Goal: Task Accomplishment & Management: Manage account settings

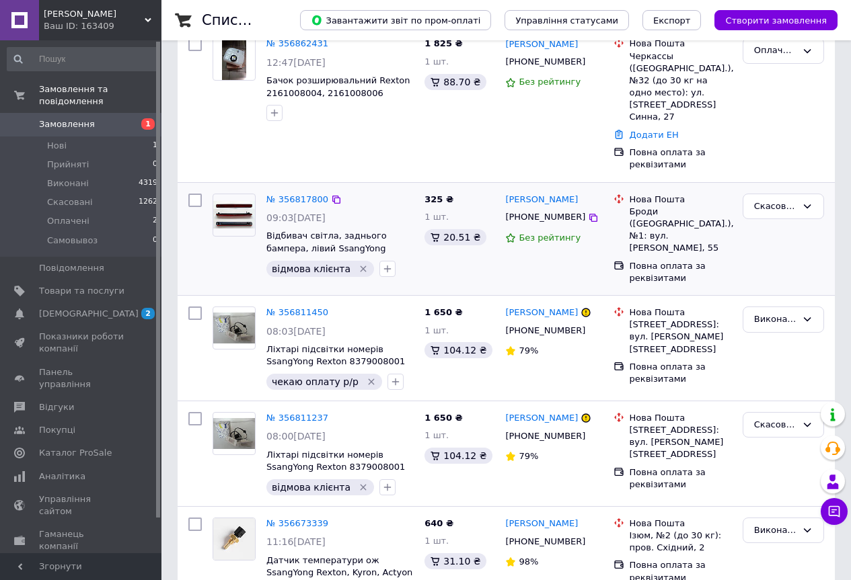
scroll to position [538, 0]
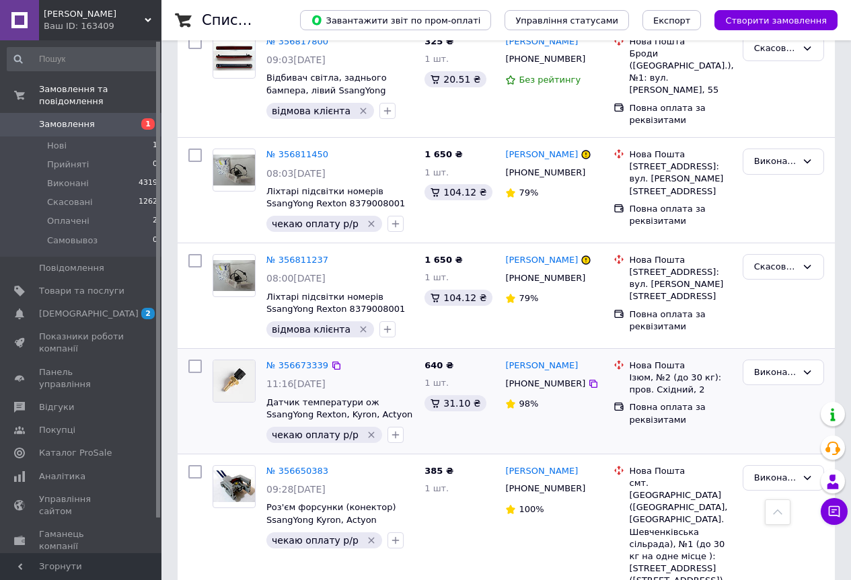
click at [366, 430] on icon "Видалити мітку" at bounding box center [371, 435] width 11 height 11
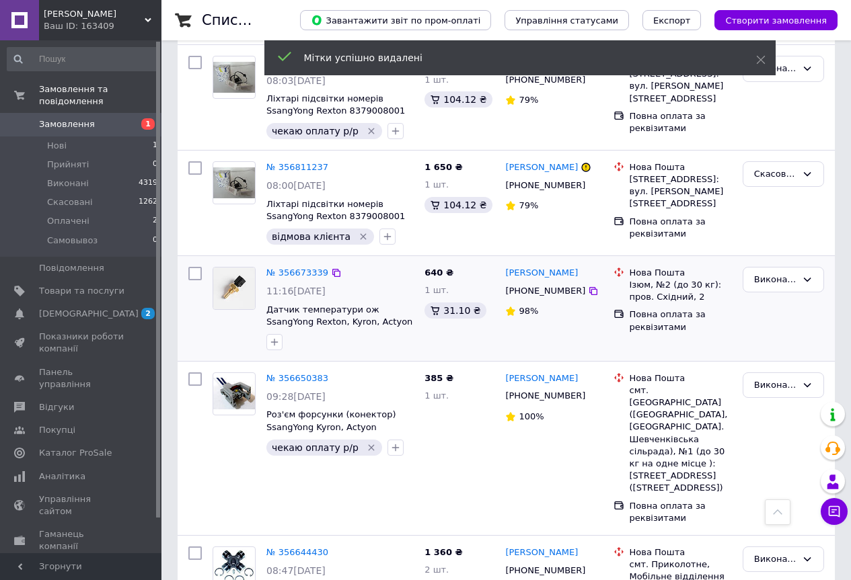
scroll to position [672, 0]
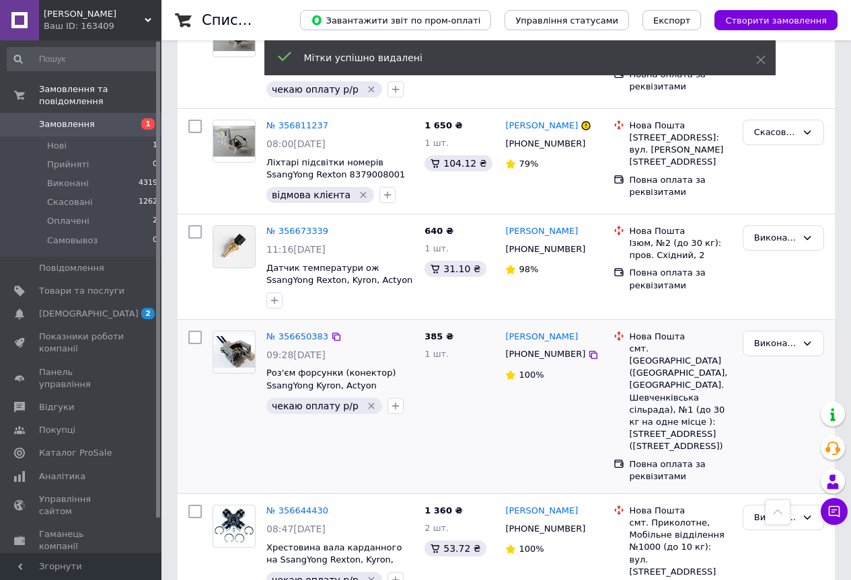
click at [368, 403] on icon "Видалити мітку" at bounding box center [371, 406] width 6 height 6
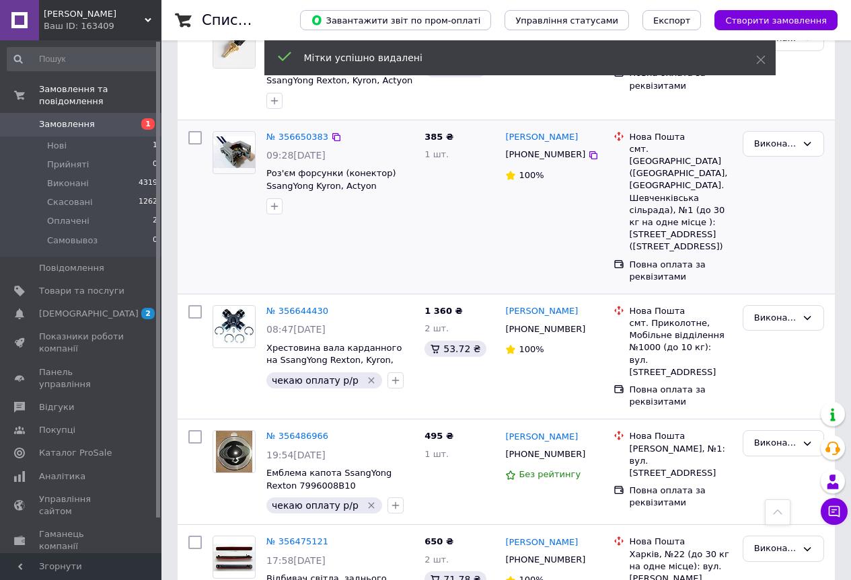
scroll to position [941, 0]
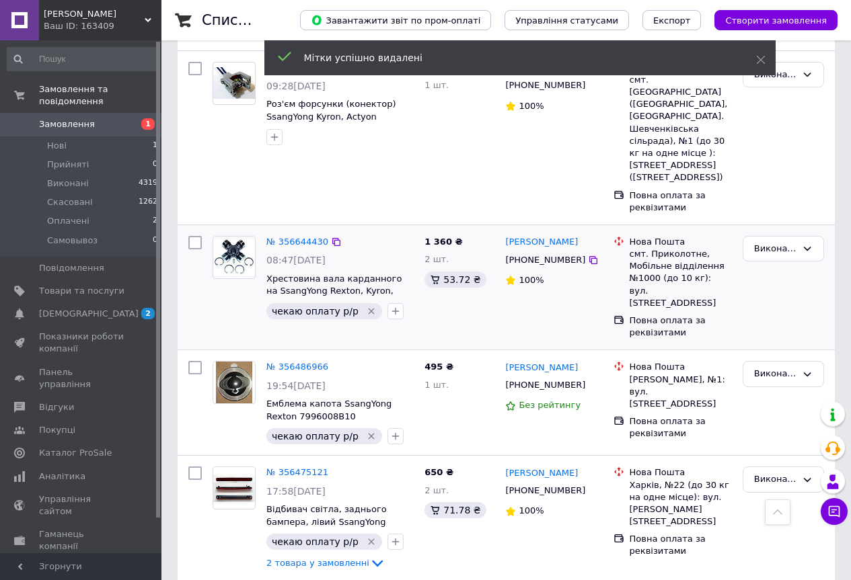
click at [366, 306] on icon "Видалити мітку" at bounding box center [371, 311] width 11 height 11
click at [366, 431] on icon "Видалити мітку" at bounding box center [371, 436] width 11 height 11
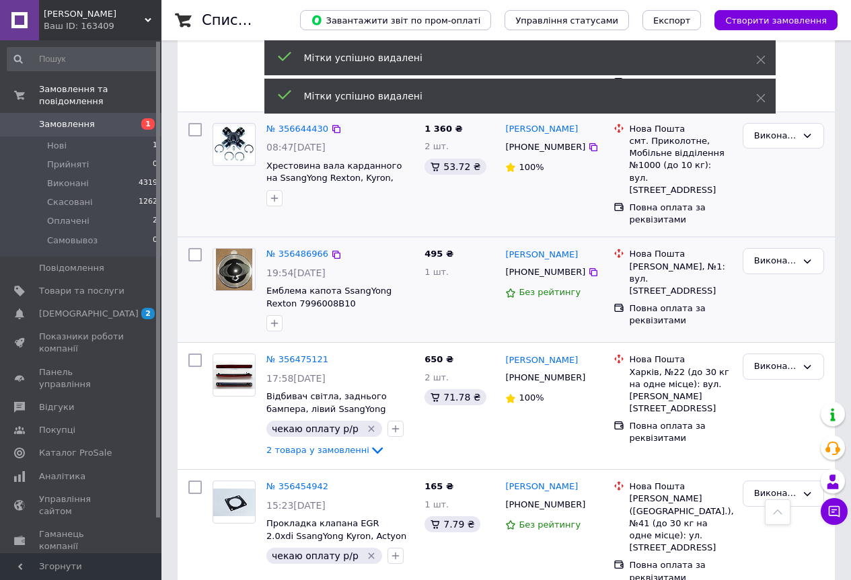
scroll to position [1076, 0]
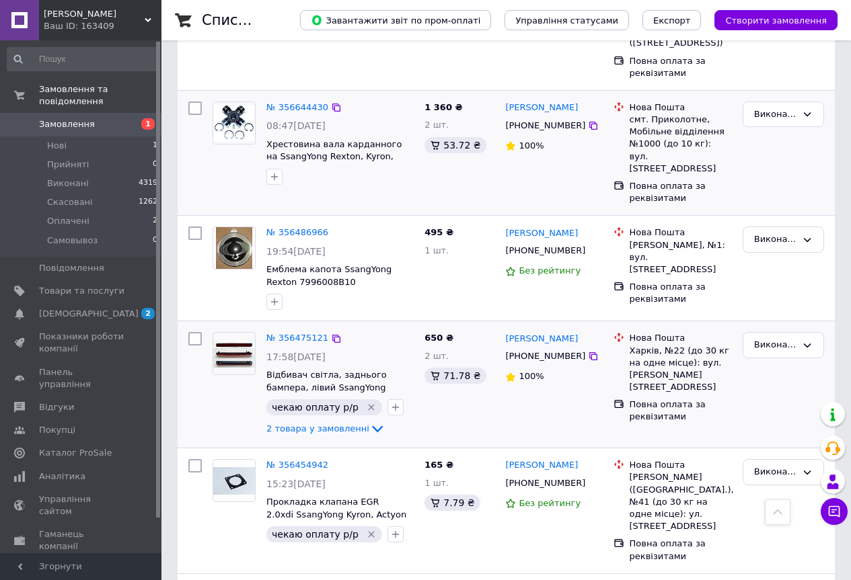
click at [366, 402] on icon "Видалити мітку" at bounding box center [371, 407] width 11 height 11
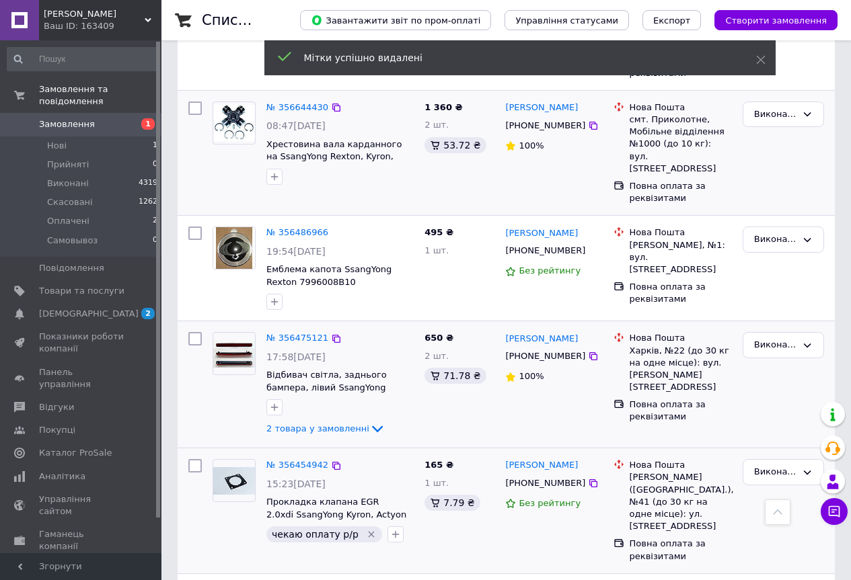
click at [366, 529] on icon "Видалити мітку" at bounding box center [371, 534] width 11 height 11
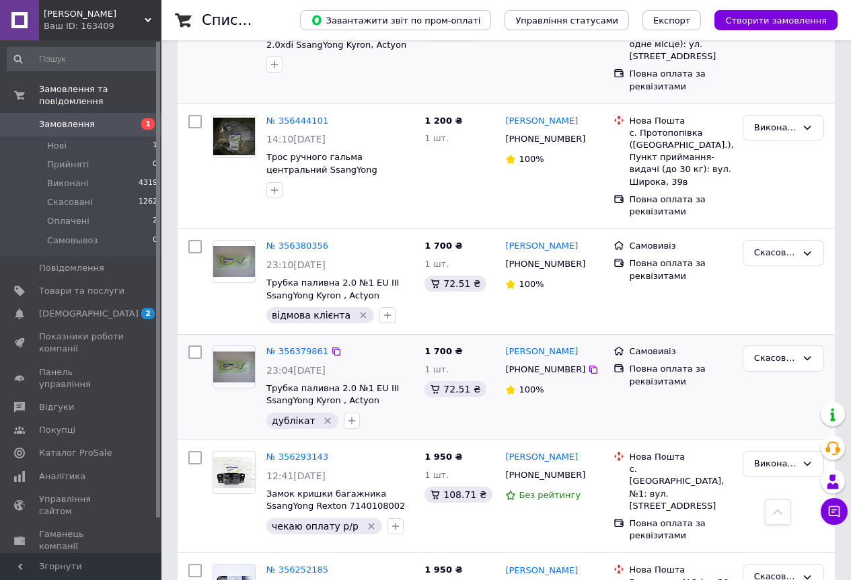
scroll to position [1547, 0]
click at [86, 118] on span "Замовлення" at bounding box center [67, 124] width 56 height 12
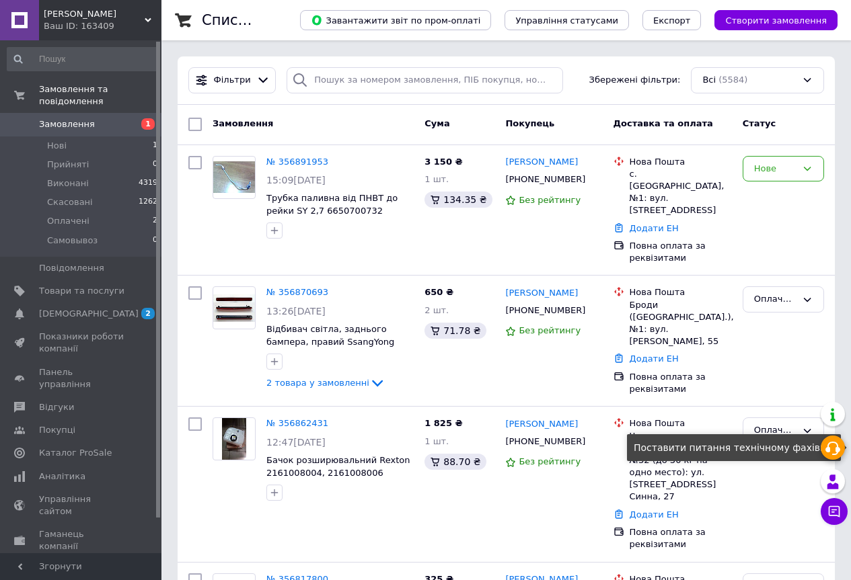
click at [837, 450] on use at bounding box center [832, 448] width 15 height 13
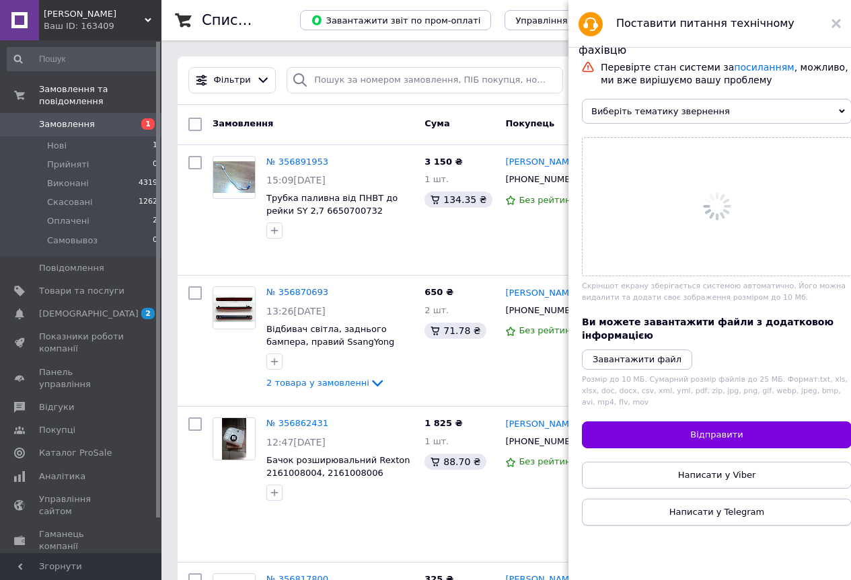
scroll to position [471, 0]
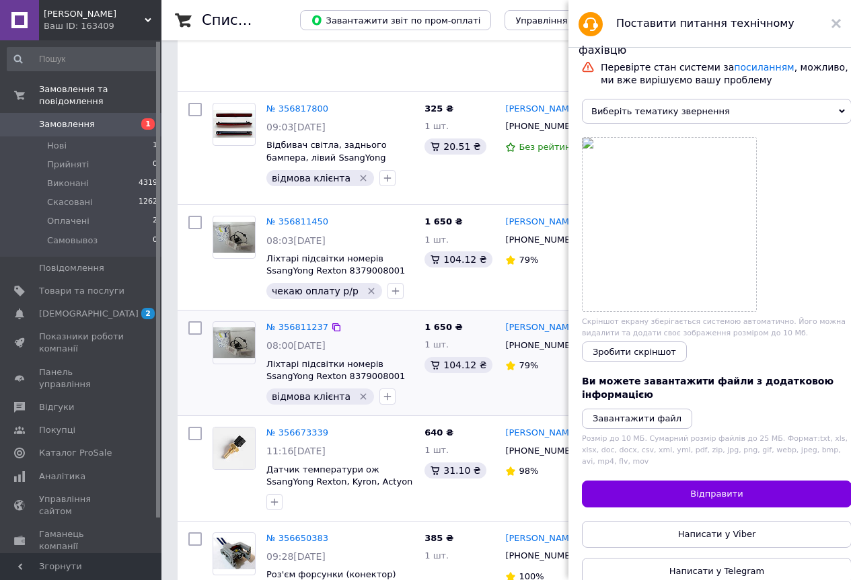
click at [523, 364] on div "№ 356811237 08:00[DATE] Ліхтарі підсвітки номерів SsangYong Rexton 8379008001 в…" at bounding box center [506, 363] width 657 height 105
click at [742, 68] on link "посиланням" at bounding box center [764, 67] width 60 height 11
click at [422, 360] on div "1 650 ₴ 1 шт. 104.12 ₴" at bounding box center [459, 363] width 81 height 94
click at [79, 118] on span "Замовлення" at bounding box center [67, 124] width 56 height 12
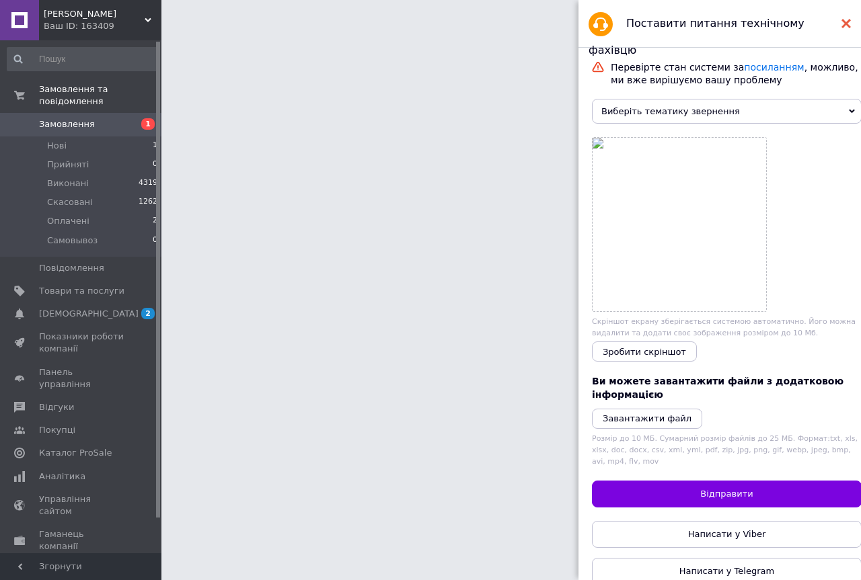
click at [846, 25] on use at bounding box center [845, 23] width 9 height 9
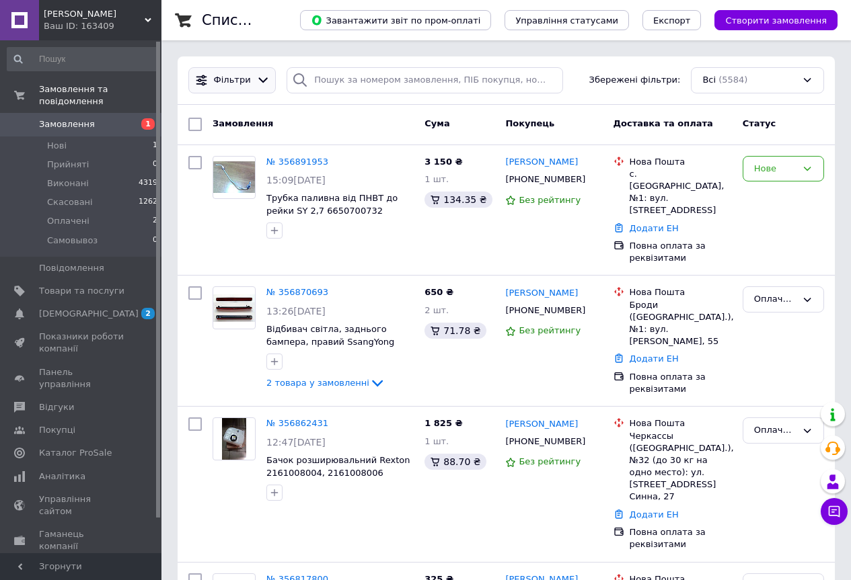
click at [257, 78] on icon at bounding box center [263, 80] width 14 height 14
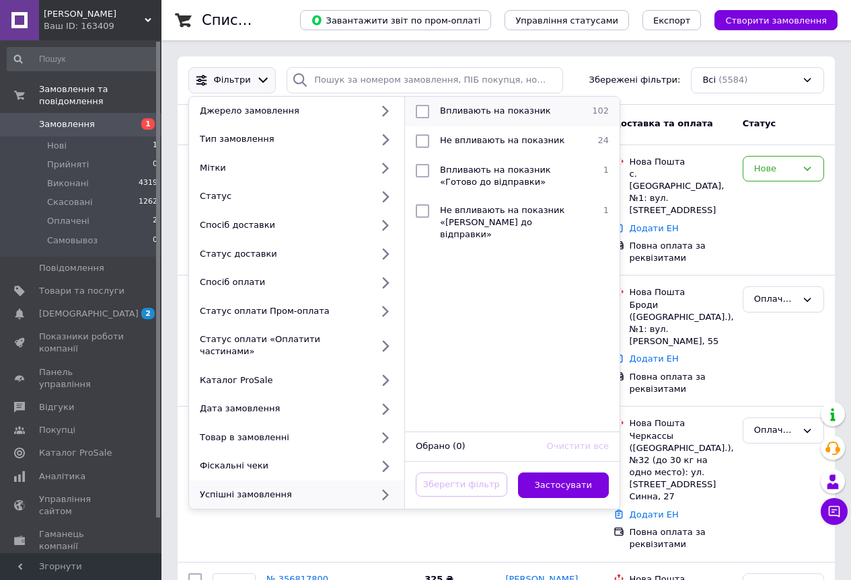
click at [486, 112] on span "Впливають на показник" at bounding box center [495, 111] width 111 height 10
checkbox input "true"
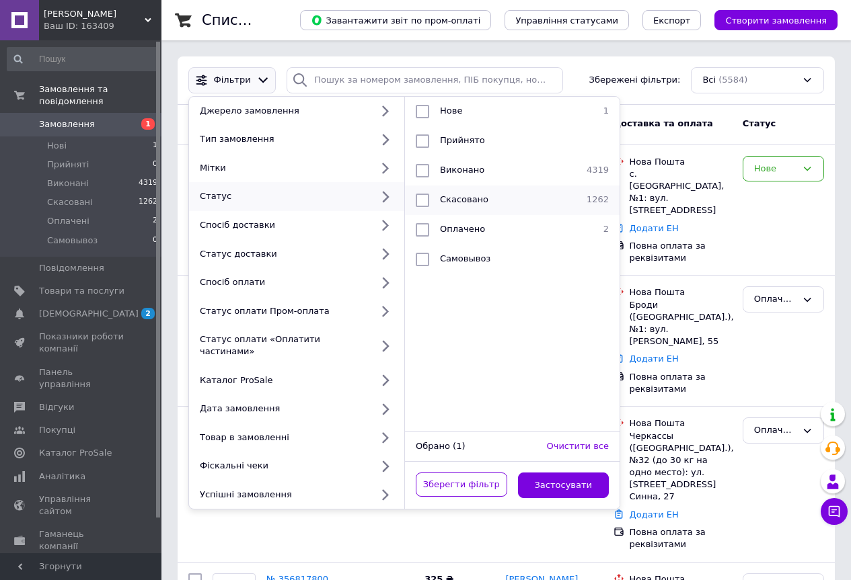
click at [446, 198] on span "Скасовано" at bounding box center [464, 199] width 48 height 10
checkbox input "true"
click at [563, 479] on button "Застосувати" at bounding box center [563, 486] width 91 height 26
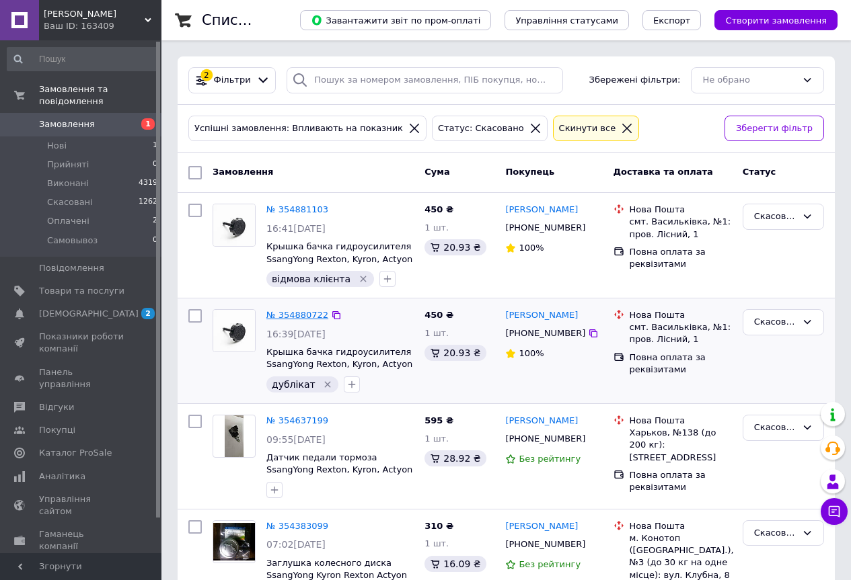
click at [303, 313] on link "№ 354880722" at bounding box center [297, 315] width 62 height 10
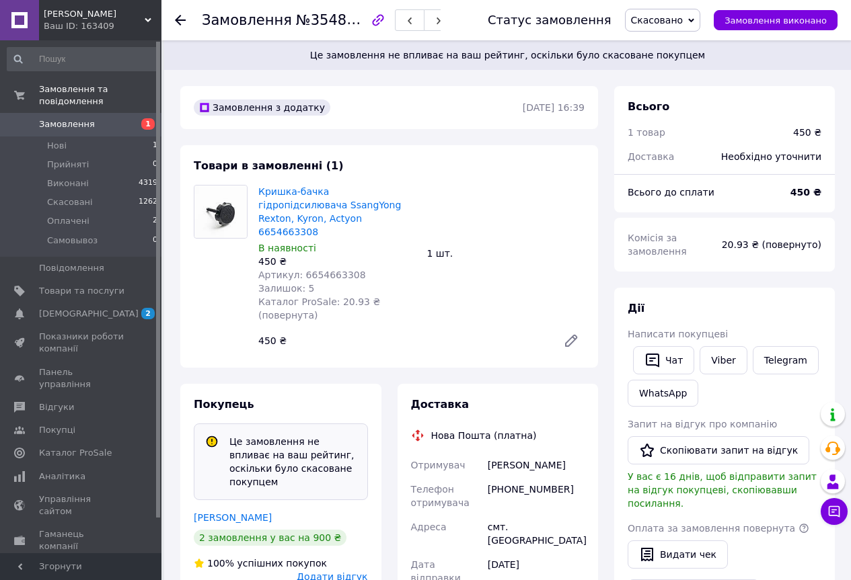
click at [180, 22] on icon at bounding box center [180, 20] width 11 height 11
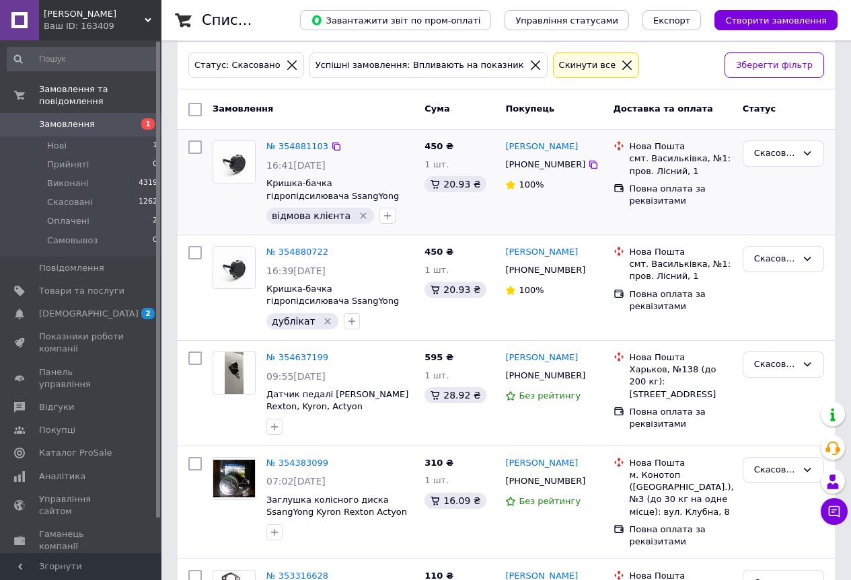
scroll to position [20, 0]
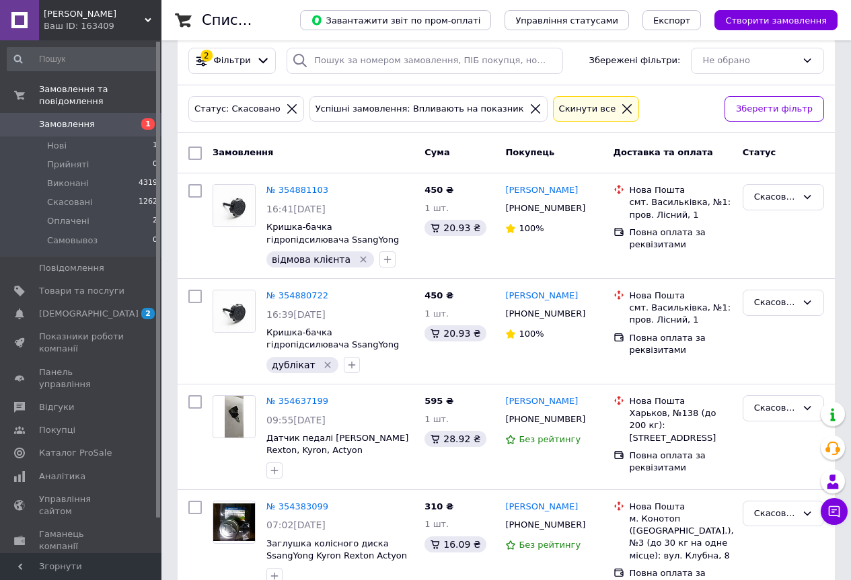
click at [529, 110] on icon at bounding box center [535, 109] width 12 height 12
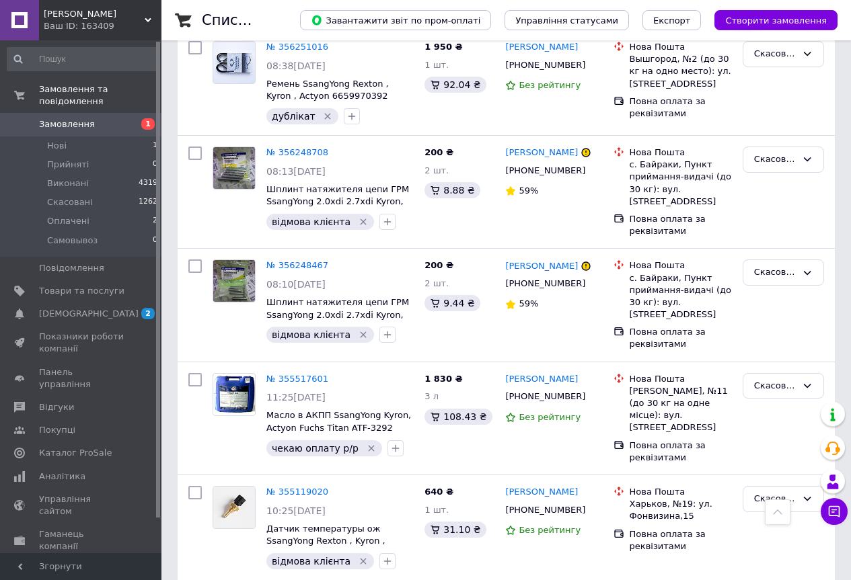
scroll to position [672, 0]
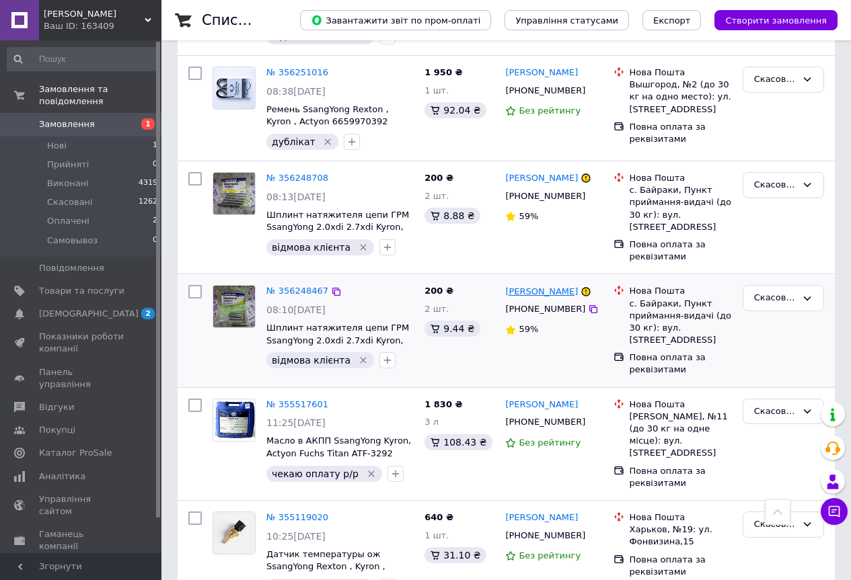
click at [555, 286] on link "[PERSON_NAME]" at bounding box center [541, 292] width 73 height 13
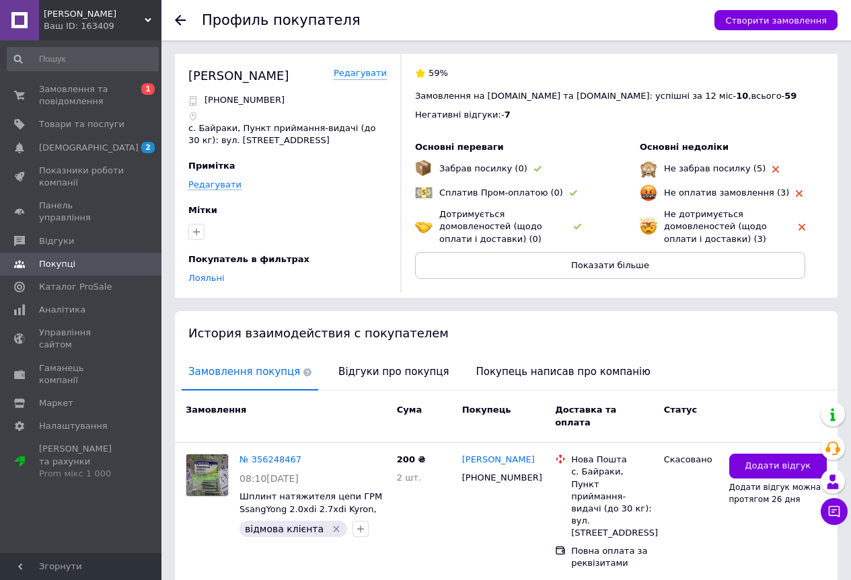
click at [178, 18] on use at bounding box center [180, 20] width 11 height 11
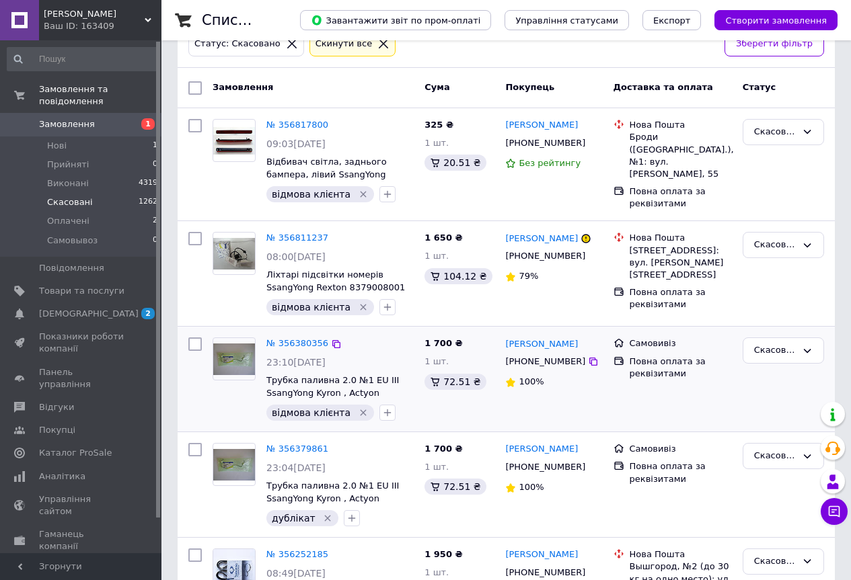
scroll to position [67, 0]
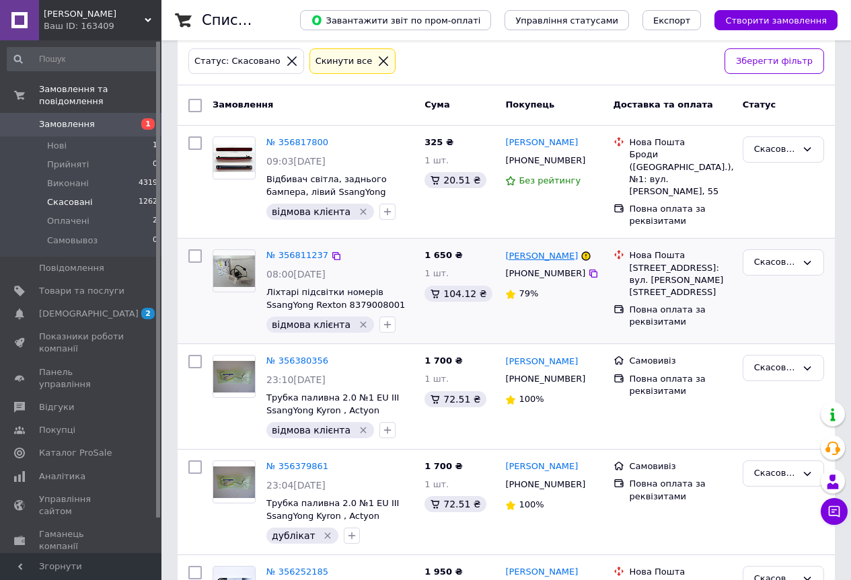
click at [528, 250] on link "[PERSON_NAME]" at bounding box center [541, 256] width 73 height 13
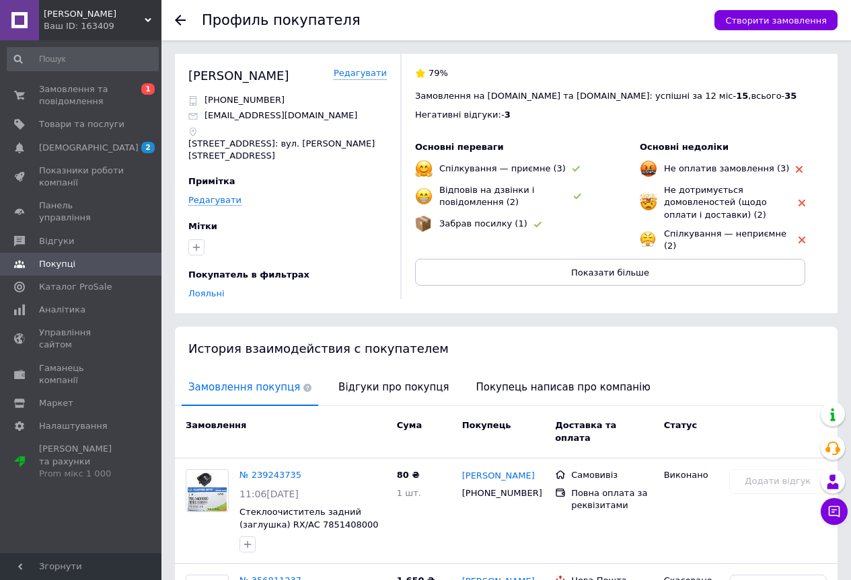
click at [176, 17] on icon at bounding box center [180, 20] width 11 height 11
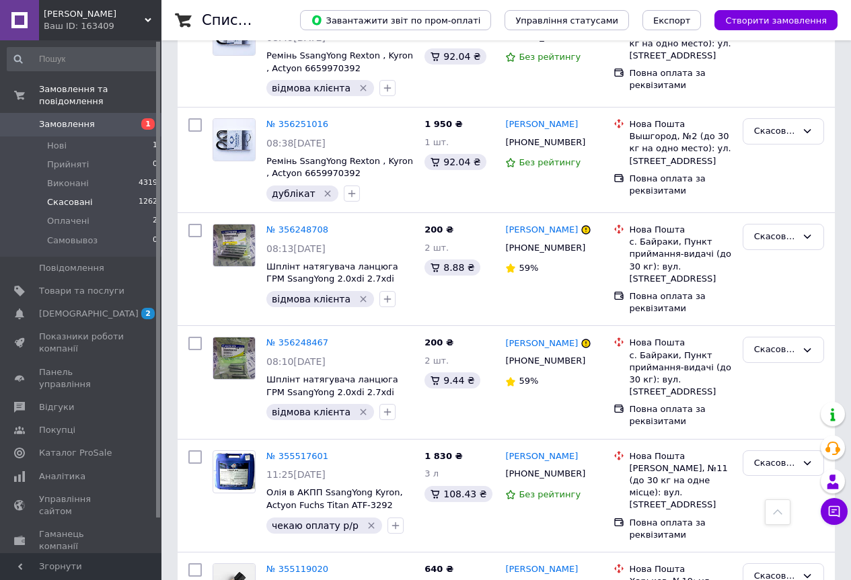
scroll to position [605, 0]
